Goal: Transaction & Acquisition: Purchase product/service

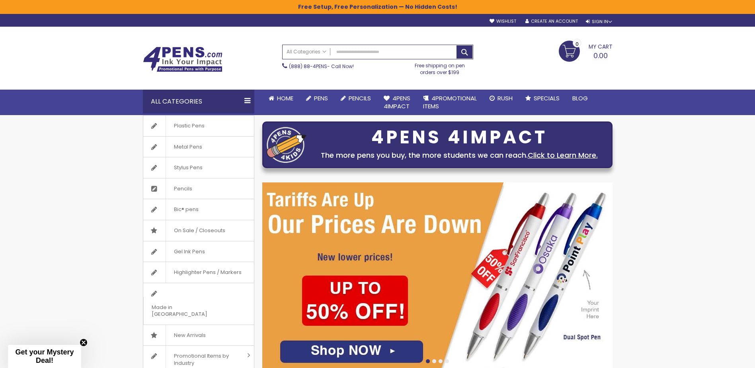
click at [639, 69] on div "Toggle Nav Search All Categories All Categories Pens Plastic Pens Metal Pens Gr…" at bounding box center [377, 71] width 755 height 88
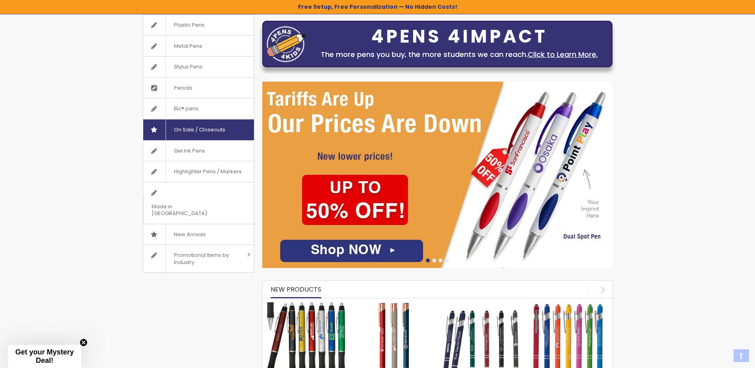
scroll to position [119, 0]
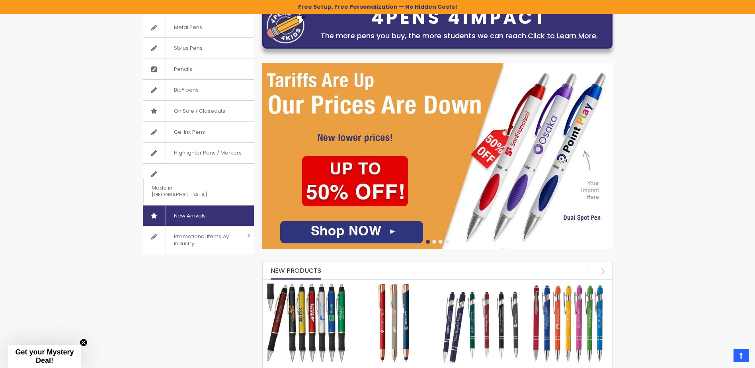
click at [205, 205] on span "New Arrivals" at bounding box center [190, 215] width 48 height 21
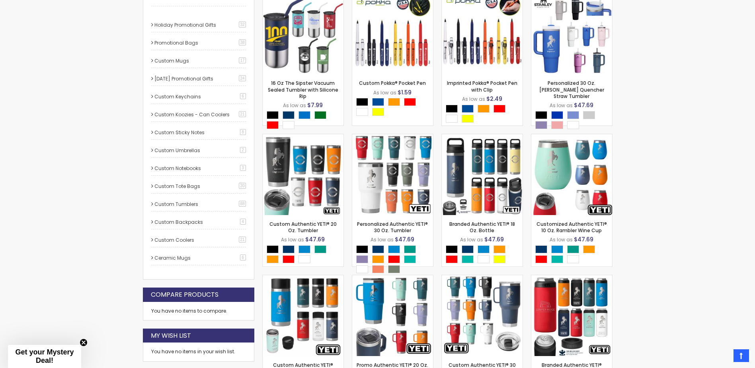
scroll to position [332, 0]
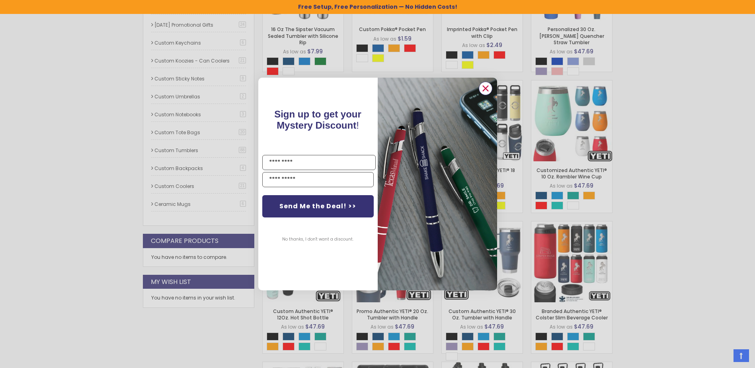
click at [486, 90] on icon "Close dialog" at bounding box center [485, 88] width 5 height 5
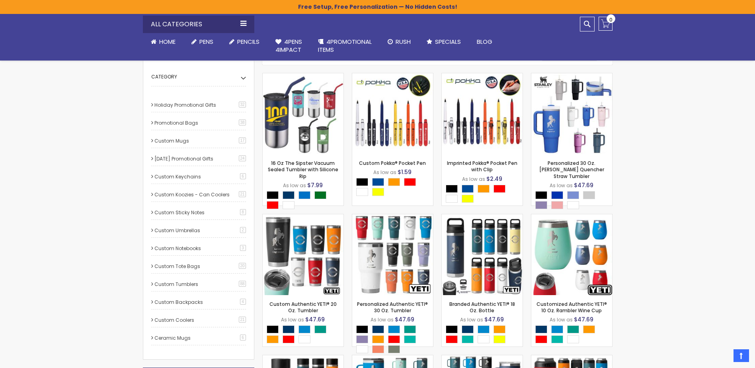
scroll to position [199, 0]
